Goal: Transaction & Acquisition: Purchase product/service

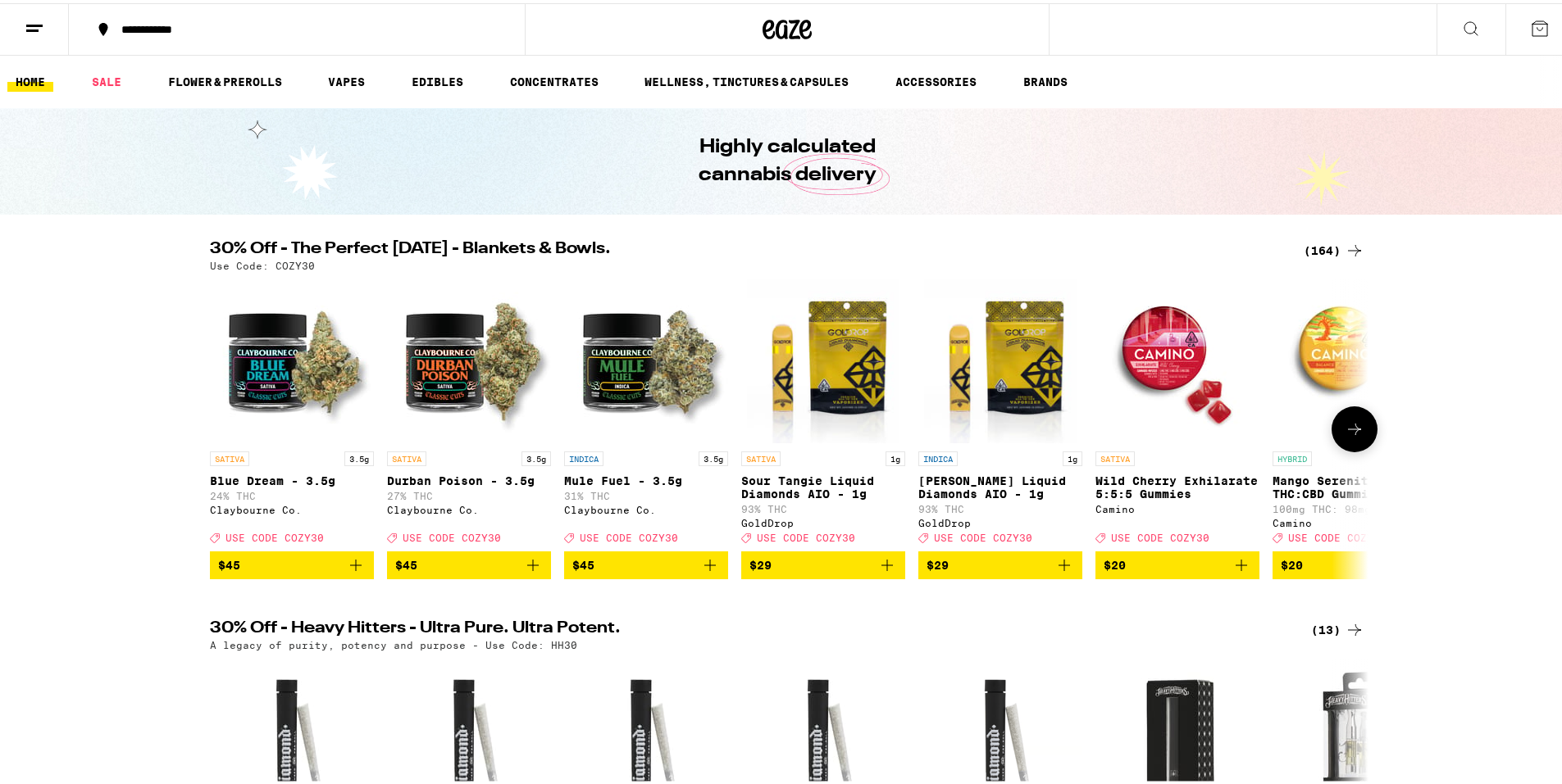
scroll to position [82, 0]
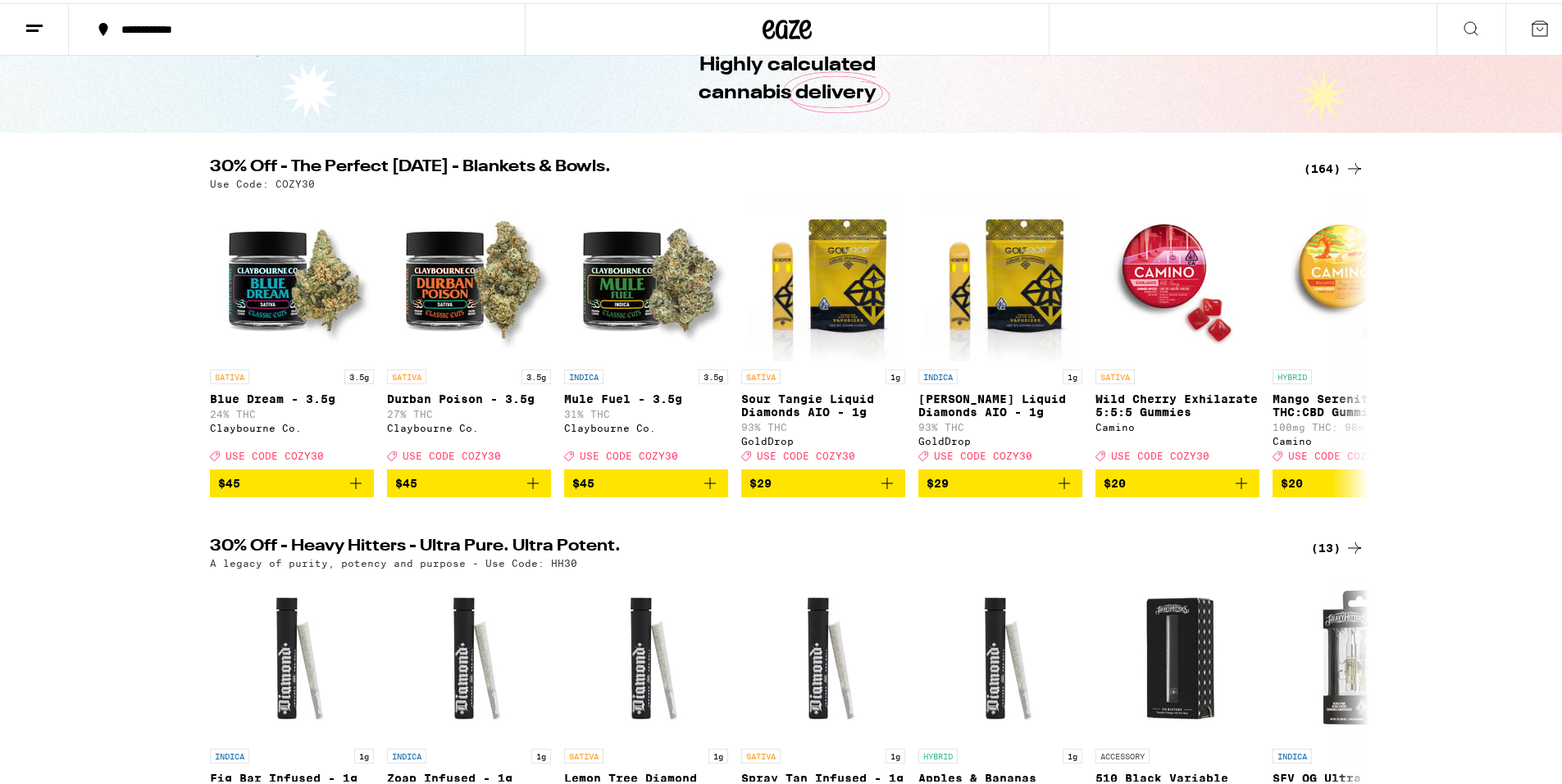
click at [1352, 162] on icon at bounding box center [1354, 166] width 20 height 20
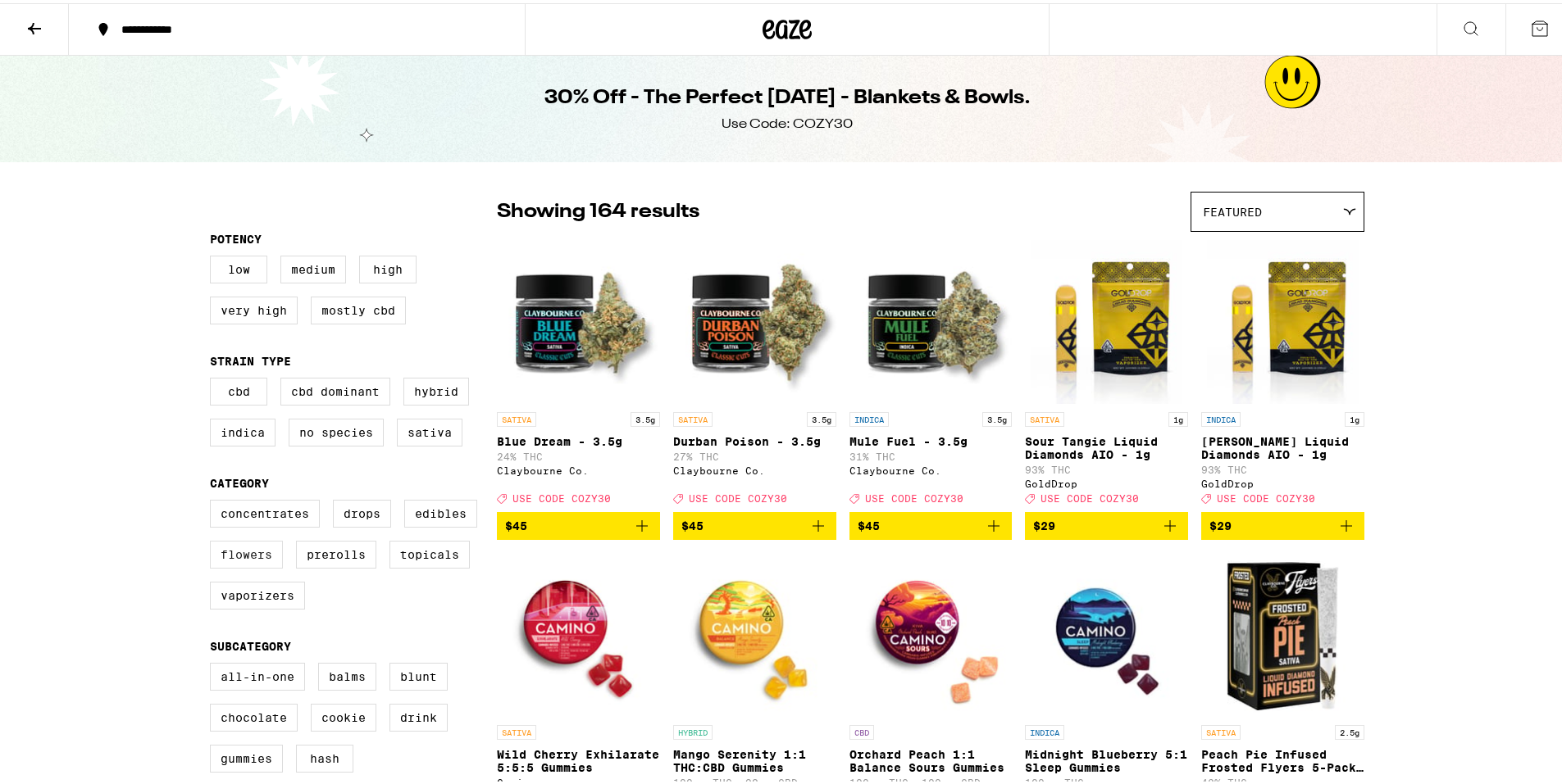
click at [255, 560] on label "Flowers" at bounding box center [246, 551] width 73 height 28
click at [214, 500] on input "Flowers" at bounding box center [213, 499] width 1 height 1
checkbox input "true"
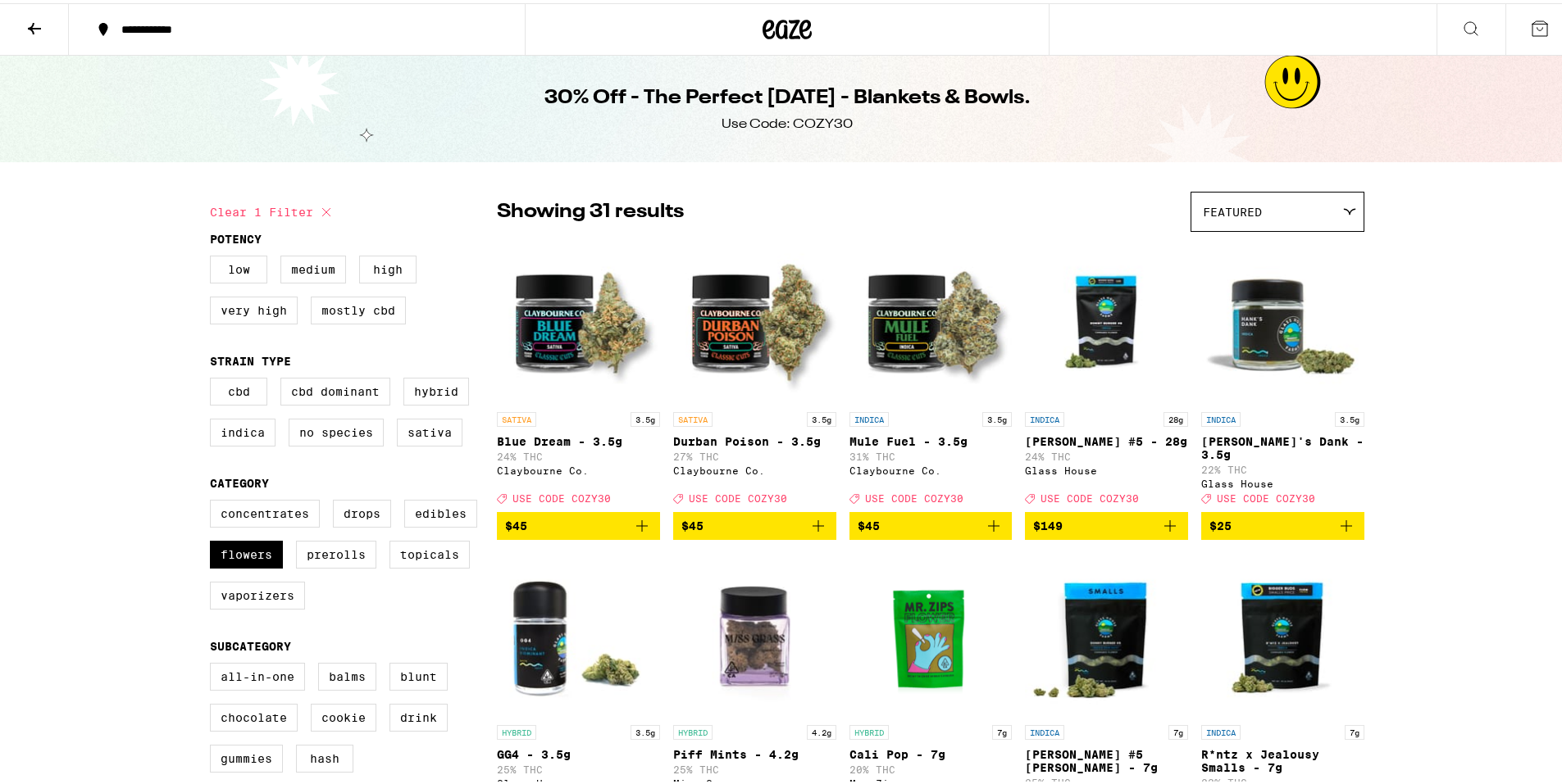
click at [1276, 218] on div "Featured" at bounding box center [1277, 208] width 172 height 39
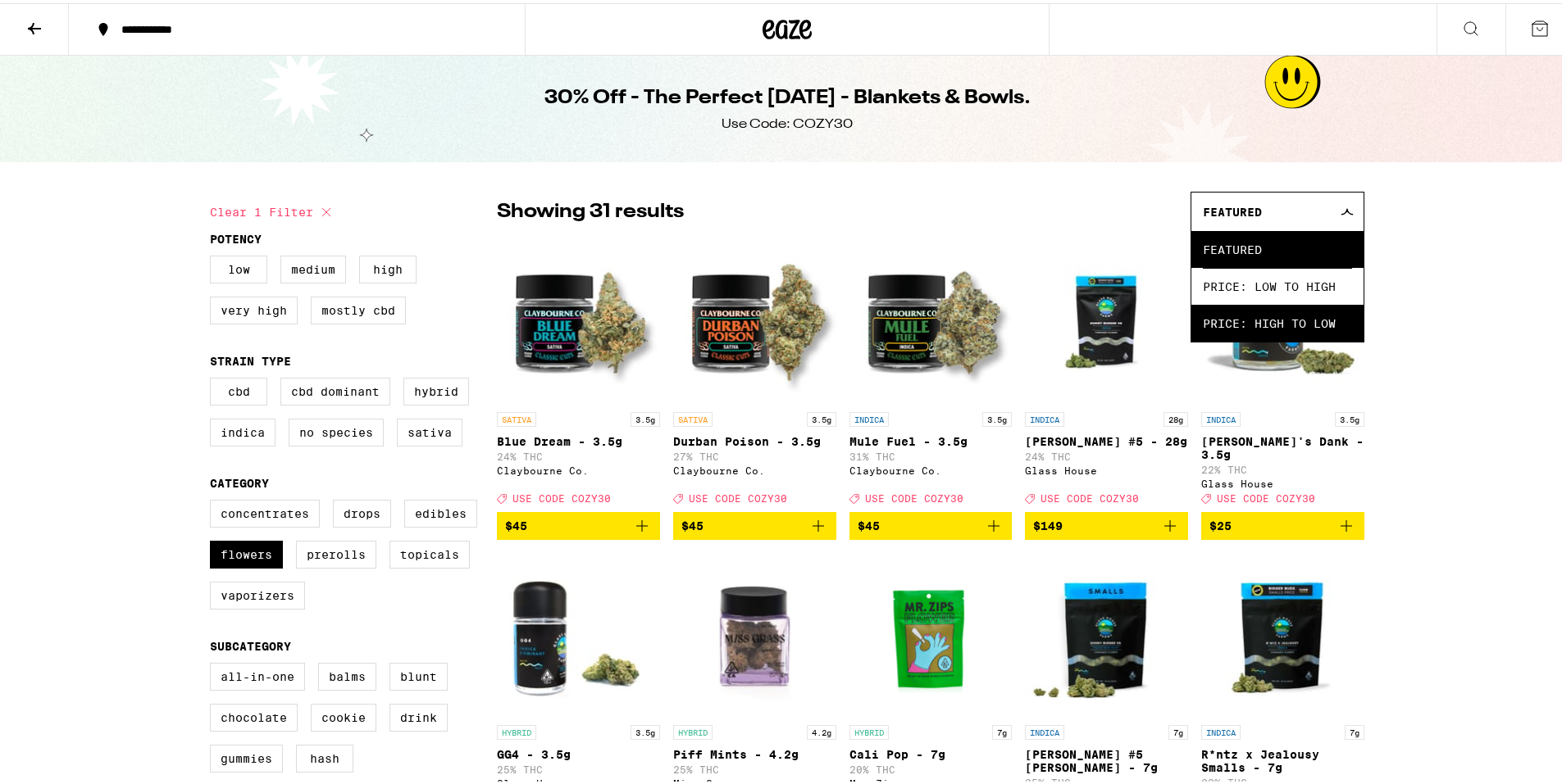
click at [1261, 330] on span "Price: High to Low" at bounding box center [1277, 320] width 150 height 37
